Goal: Check status: Check status

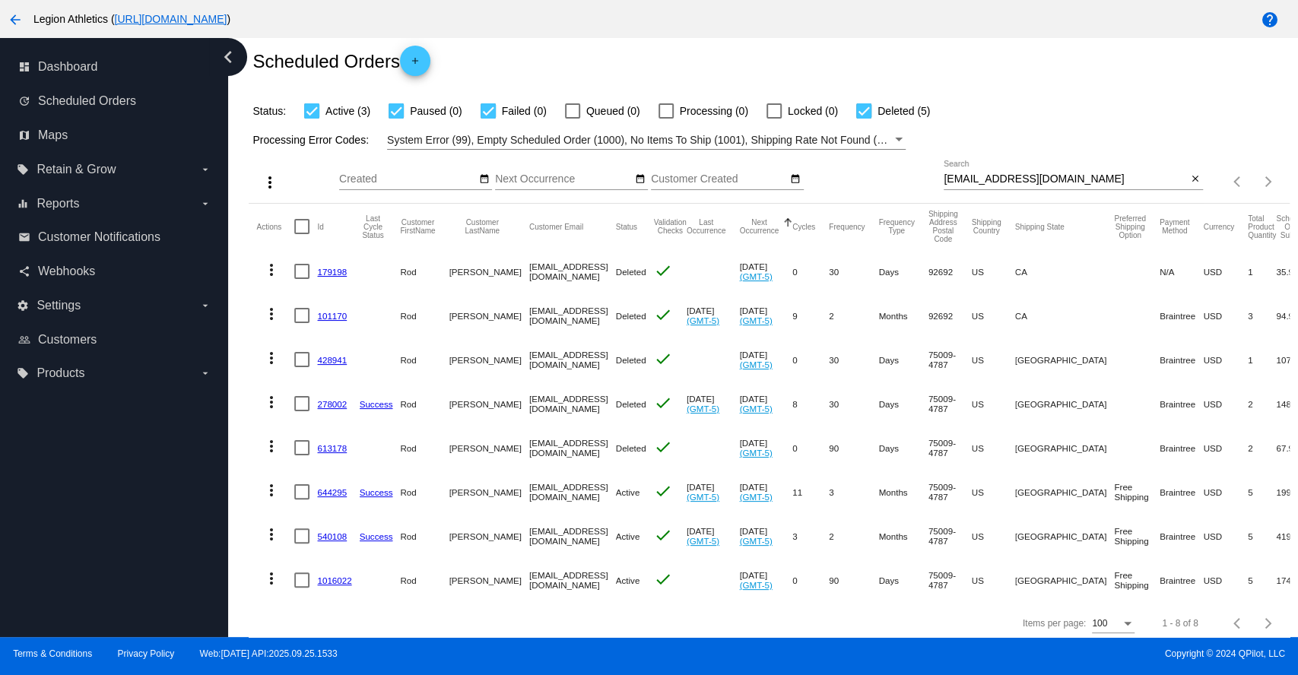
scroll to position [67, 0]
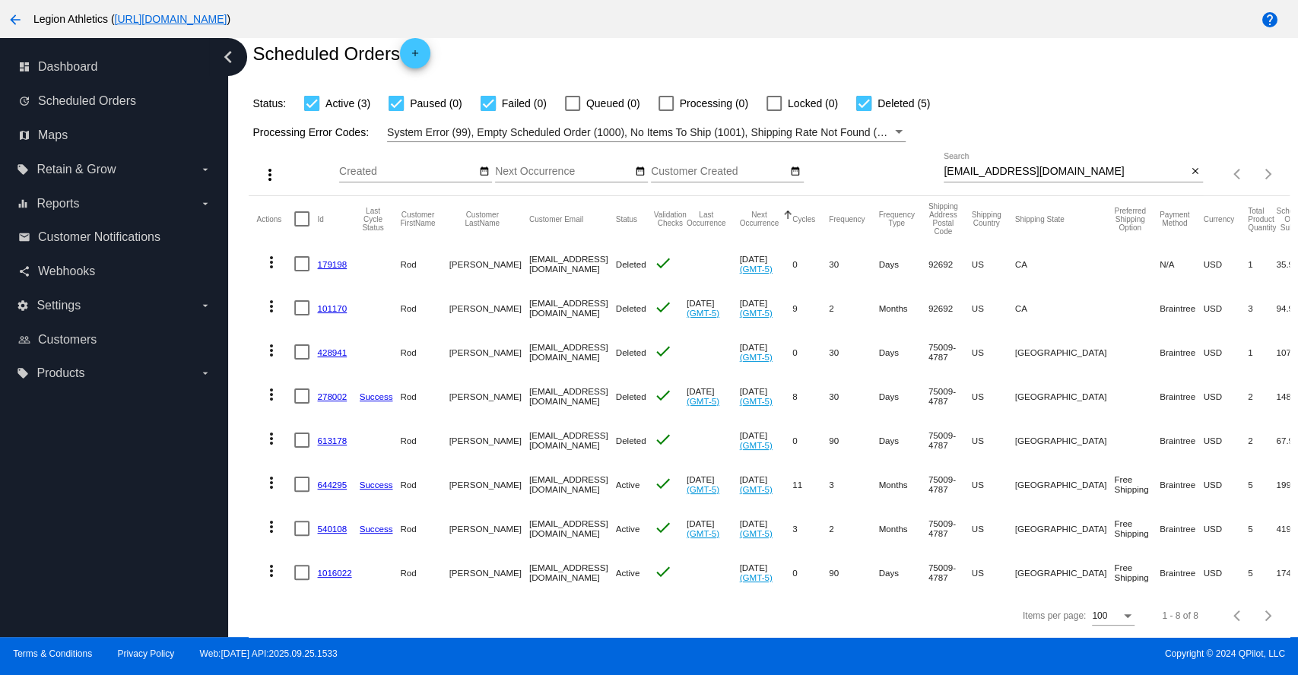
click at [330, 480] on link "644295" at bounding box center [332, 485] width 30 height 10
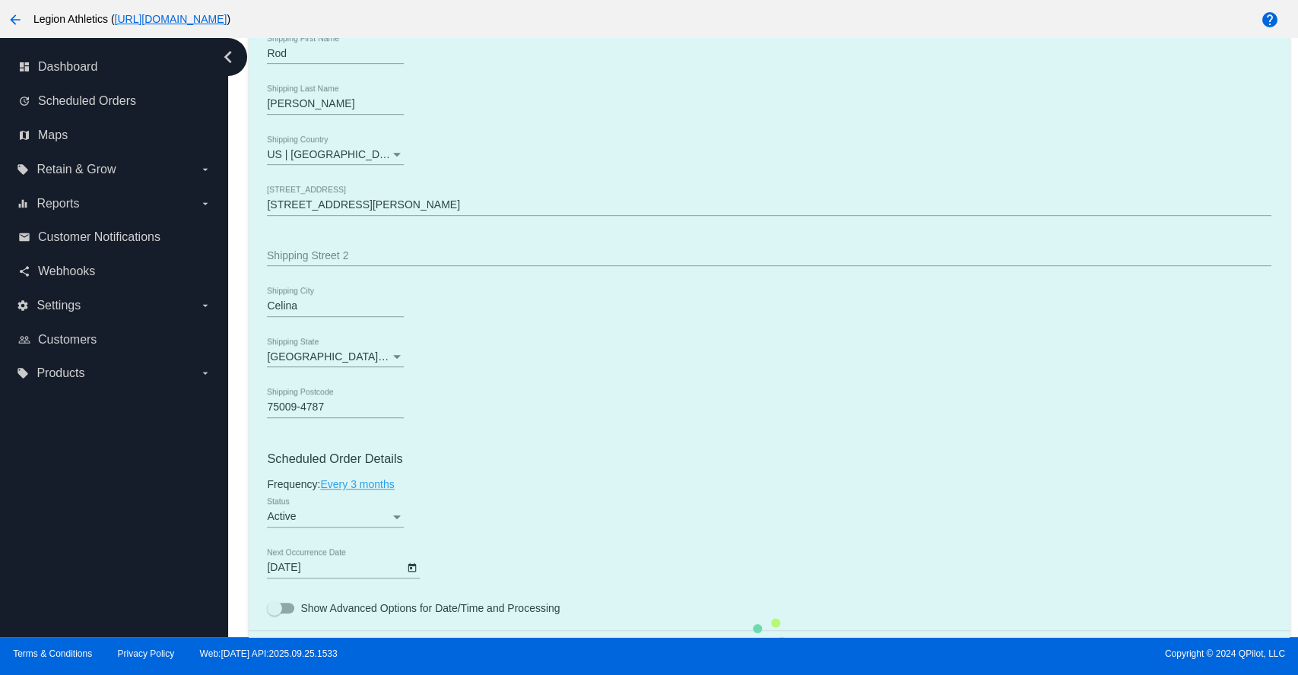
scroll to position [1014, 0]
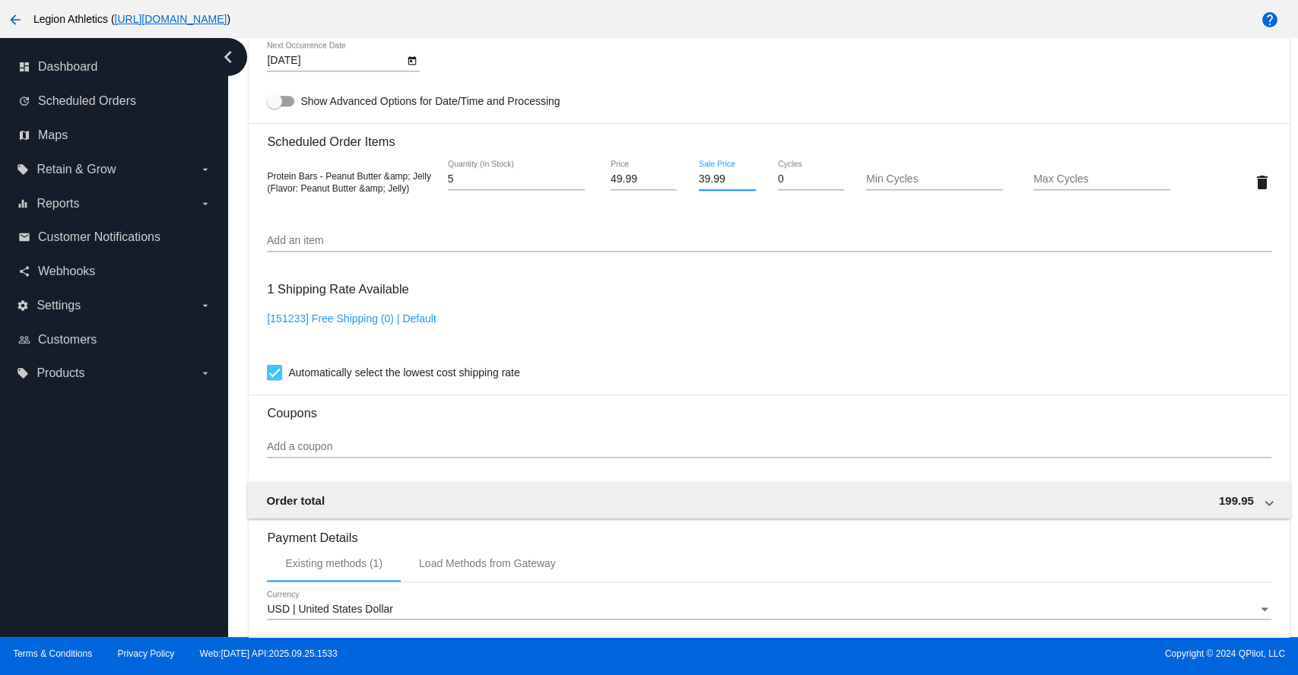
drag, startPoint x: 722, startPoint y: 189, endPoint x: 690, endPoint y: 187, distance: 32.7
click at [690, 187] on div "39.99 Sale Price" at bounding box center [727, 181] width 84 height 43
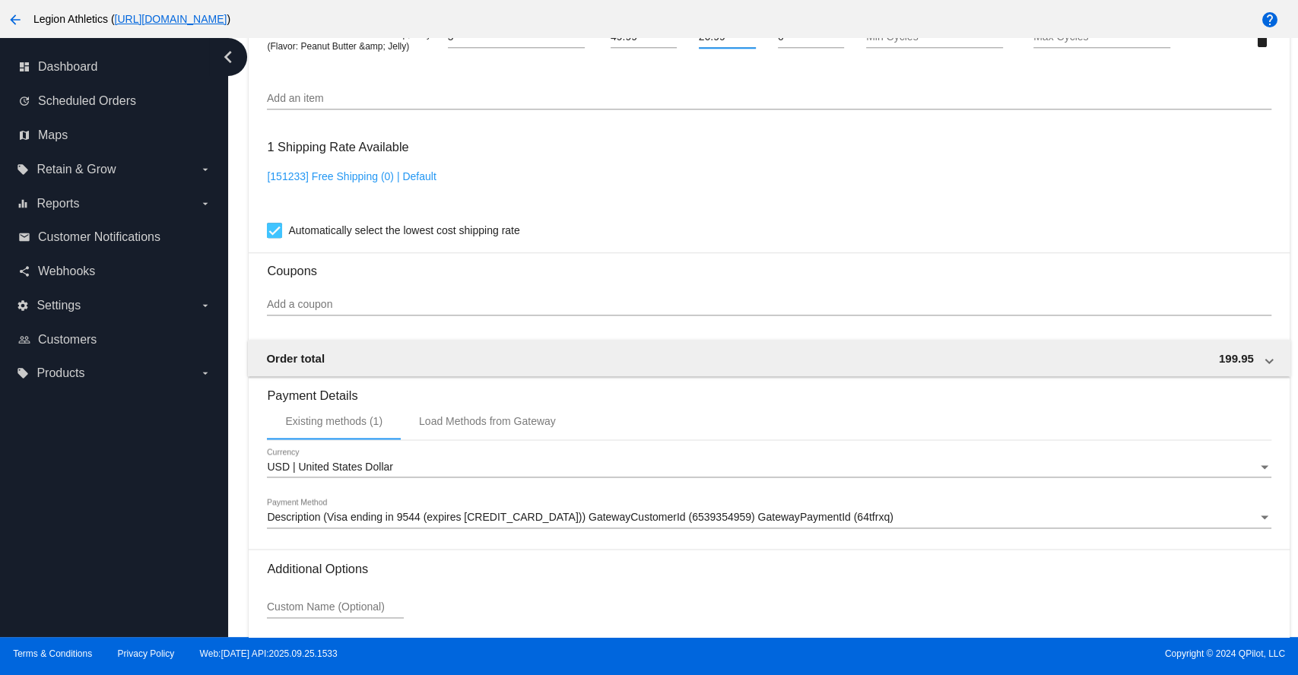
scroll to position [1293, 0]
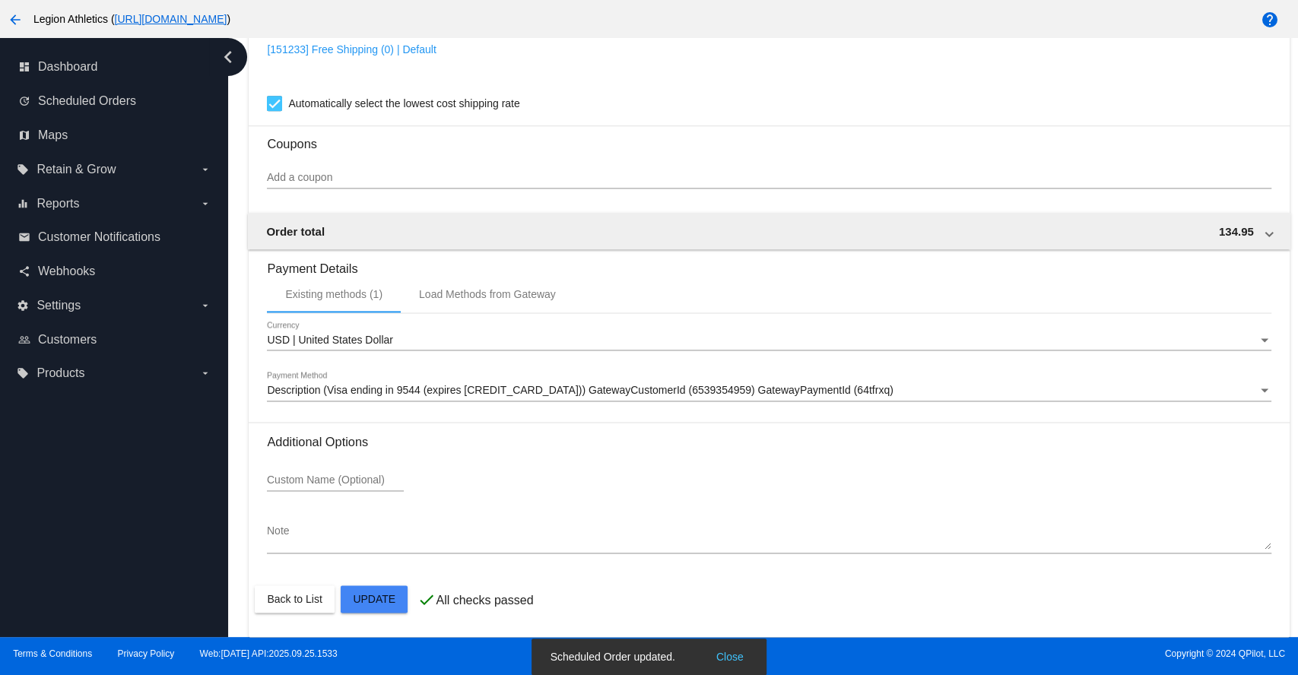
scroll to position [785, 0]
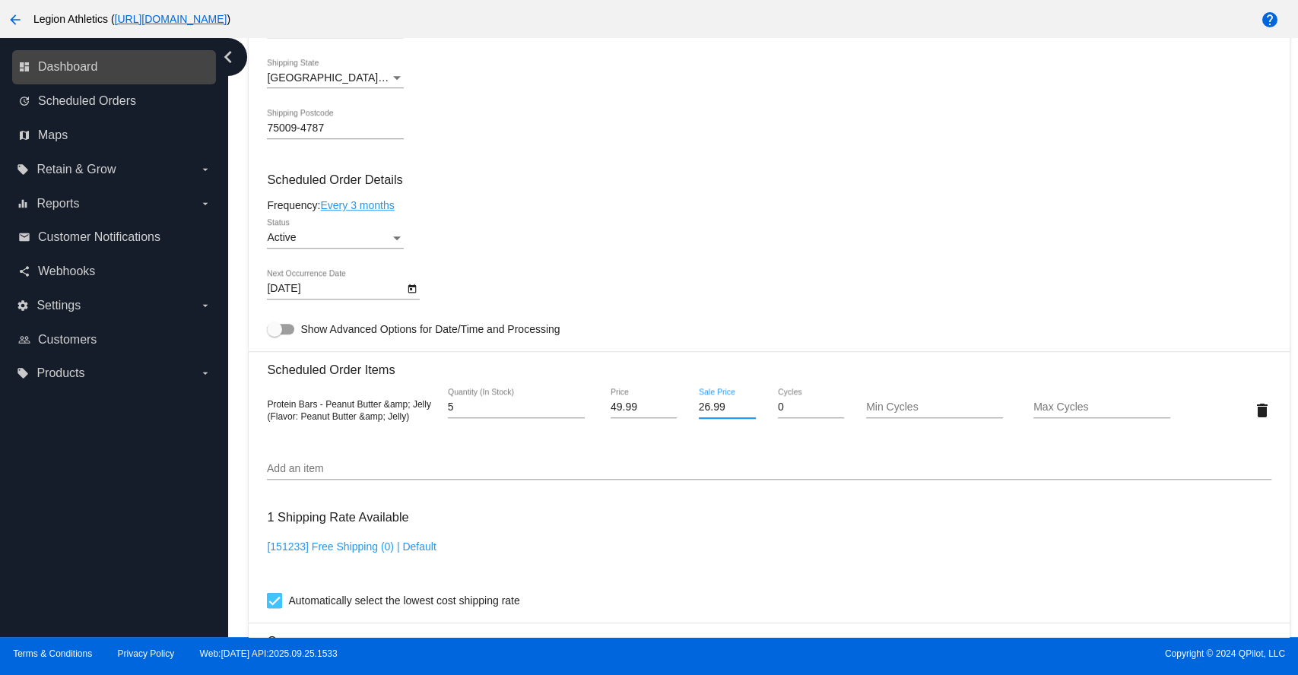
type input "26.99"
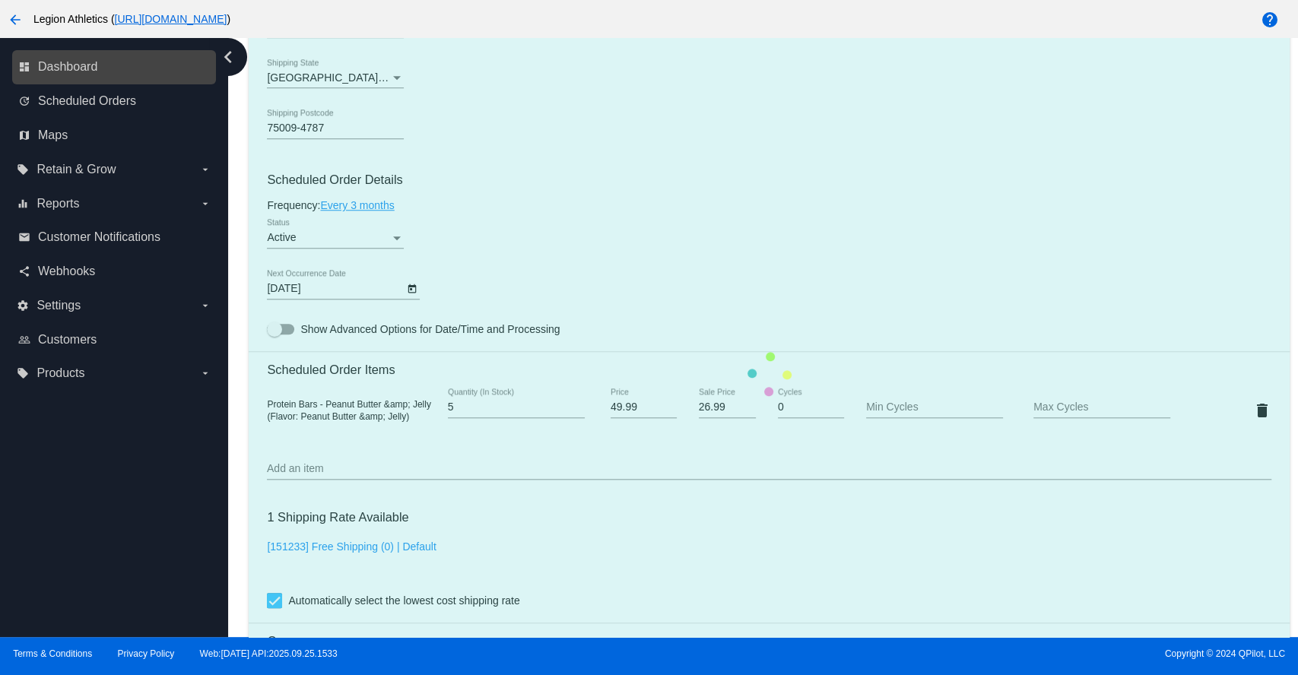
click at [127, 68] on link "dashboard Dashboard" at bounding box center [114, 67] width 193 height 24
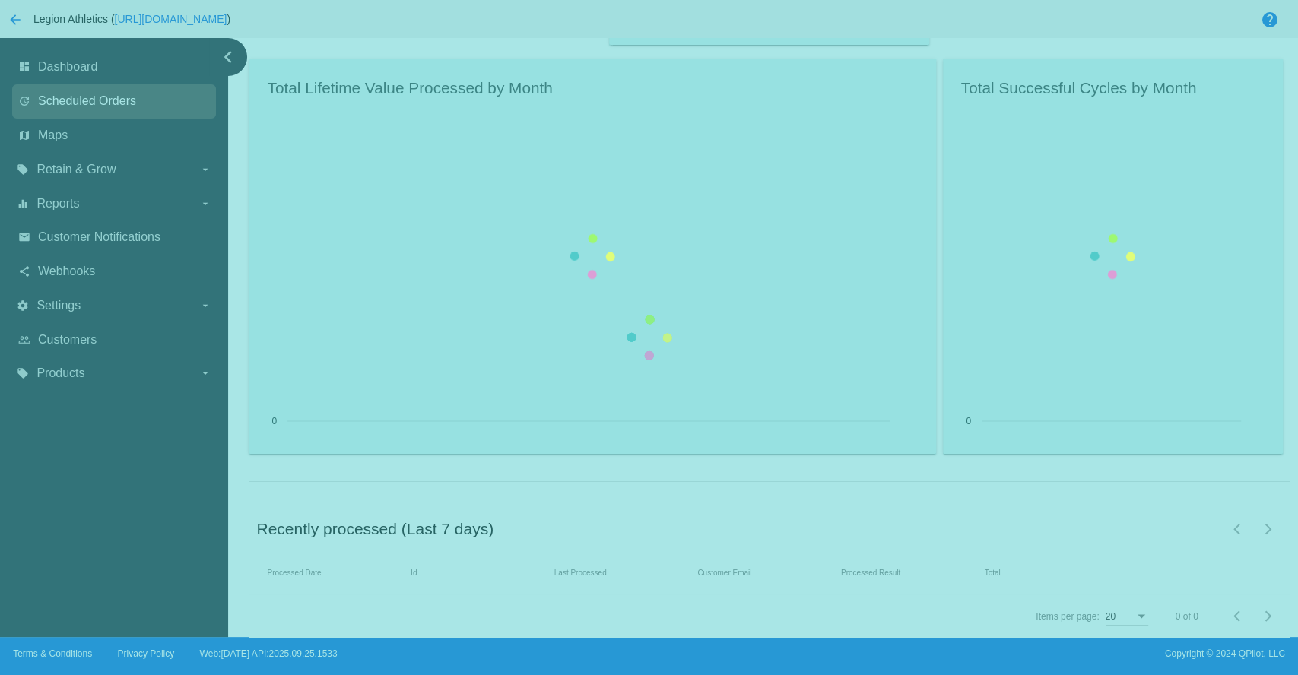
scroll to position [1989, 0]
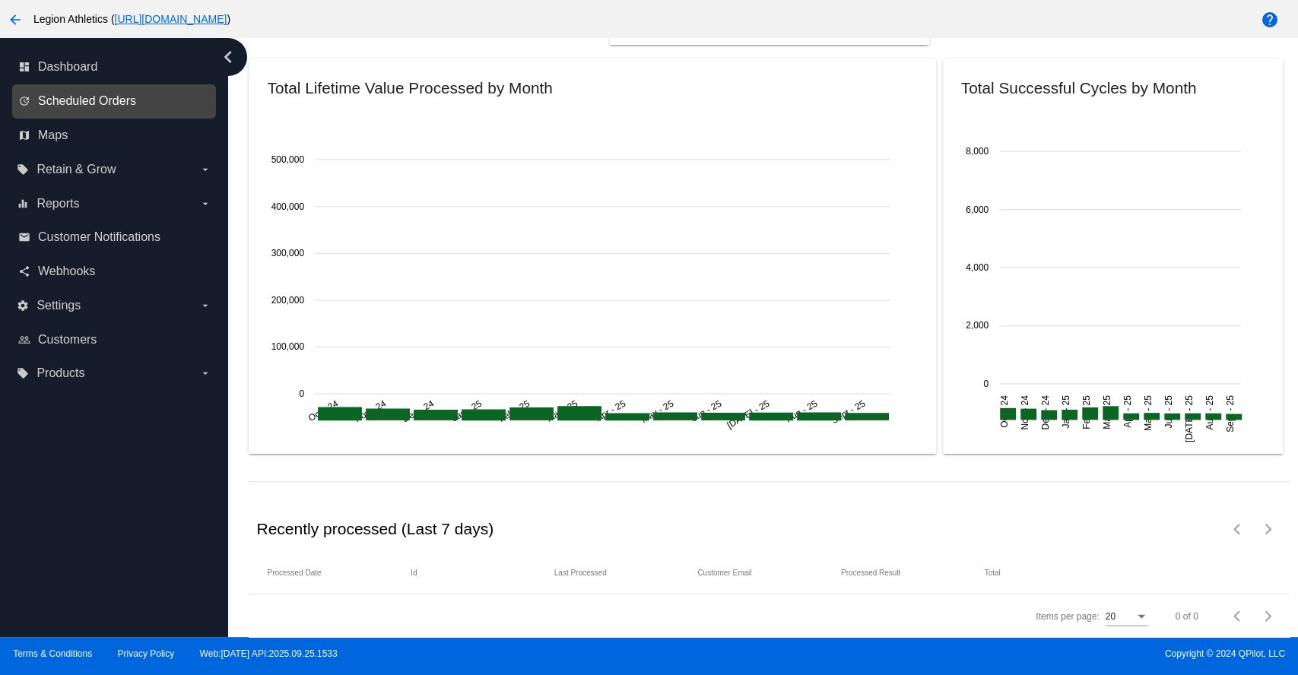
click at [79, 103] on span "Scheduled Orders" at bounding box center [87, 101] width 98 height 14
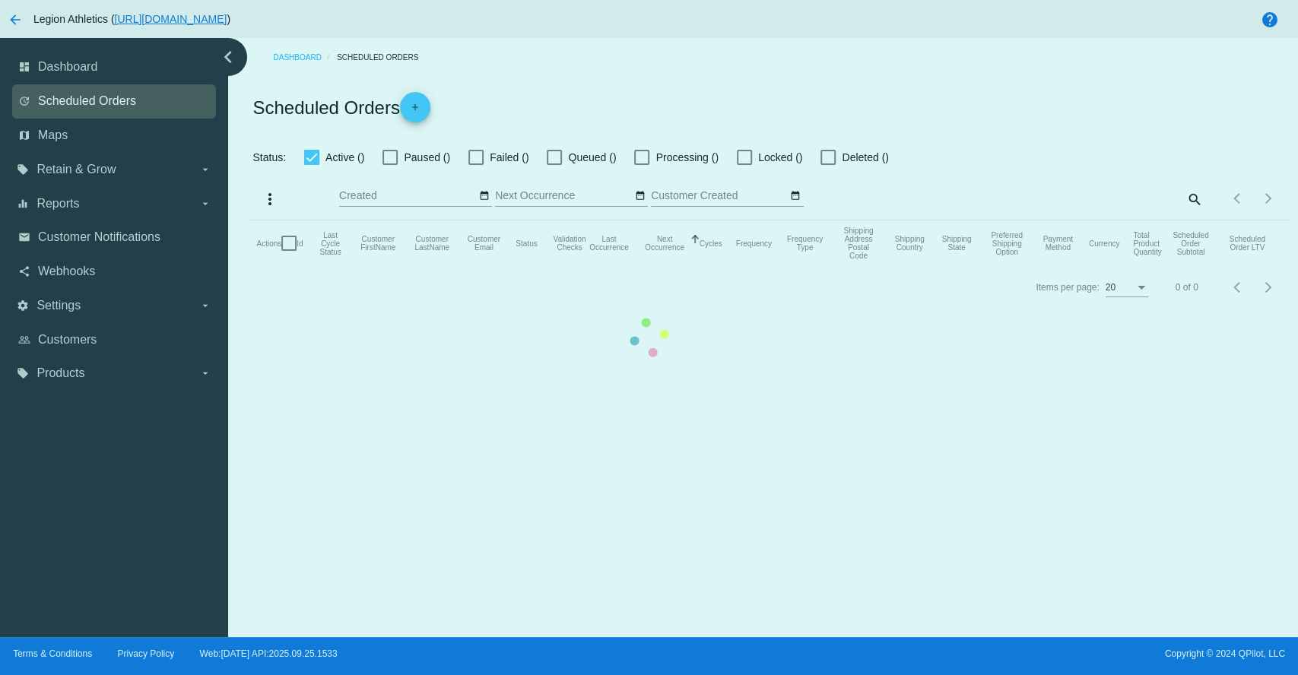
checkbox input "true"
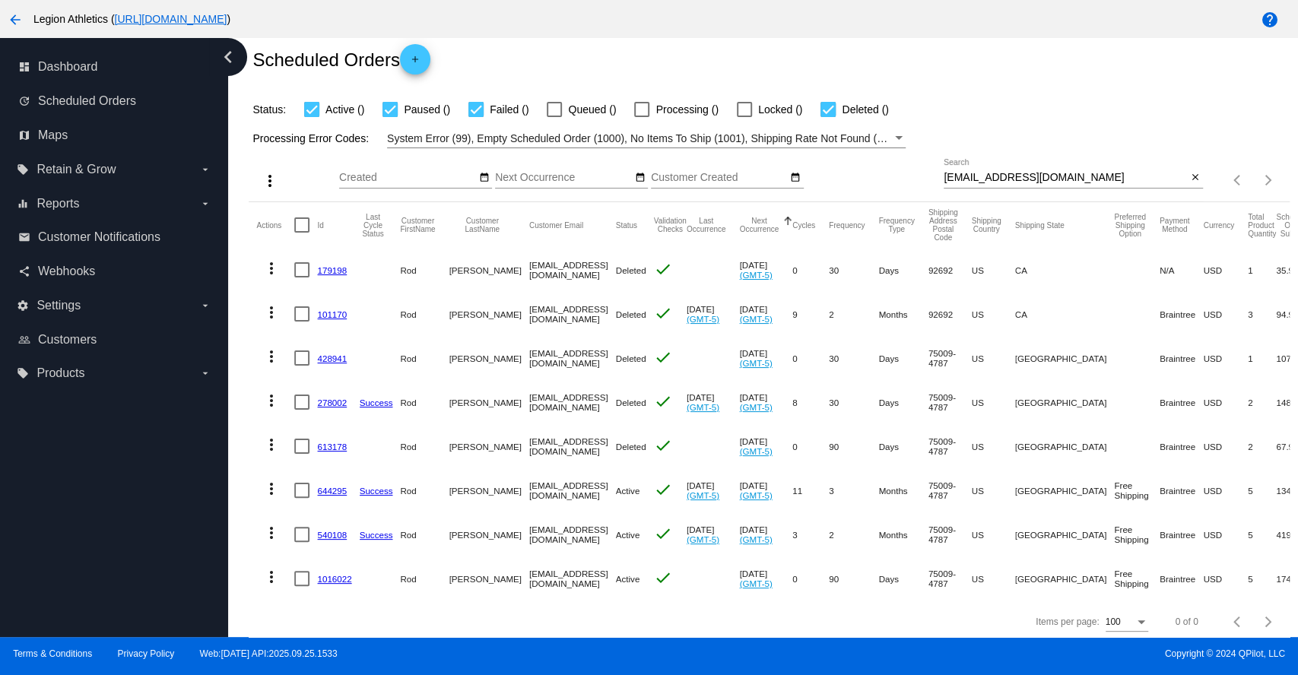
scroll to position [67, 0]
